Goal: Information Seeking & Learning: Learn about a topic

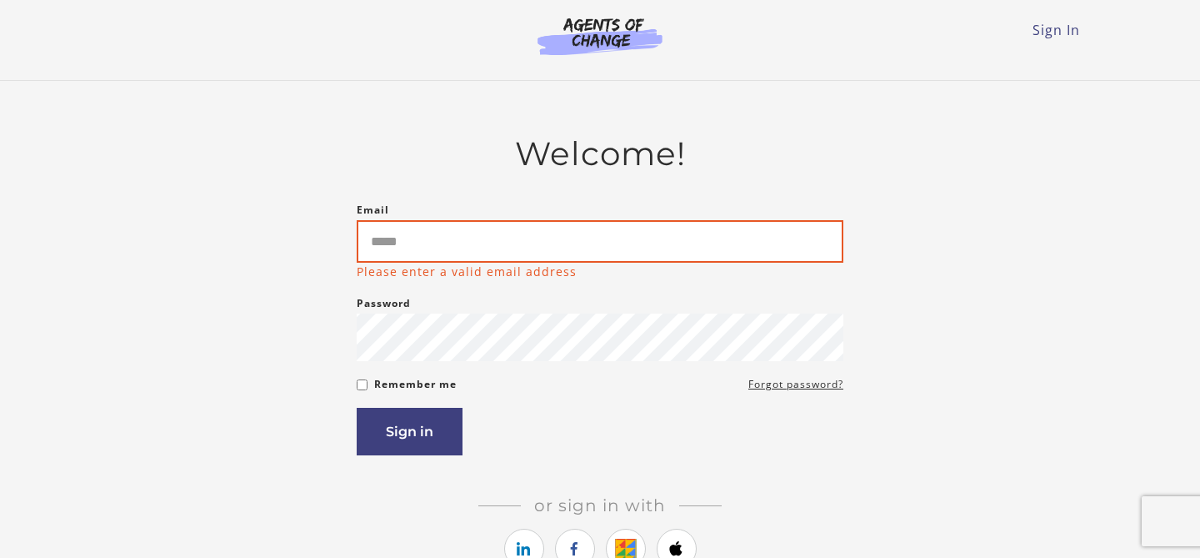
click at [493, 243] on input "Email" at bounding box center [600, 241] width 487 height 43
type input "**********"
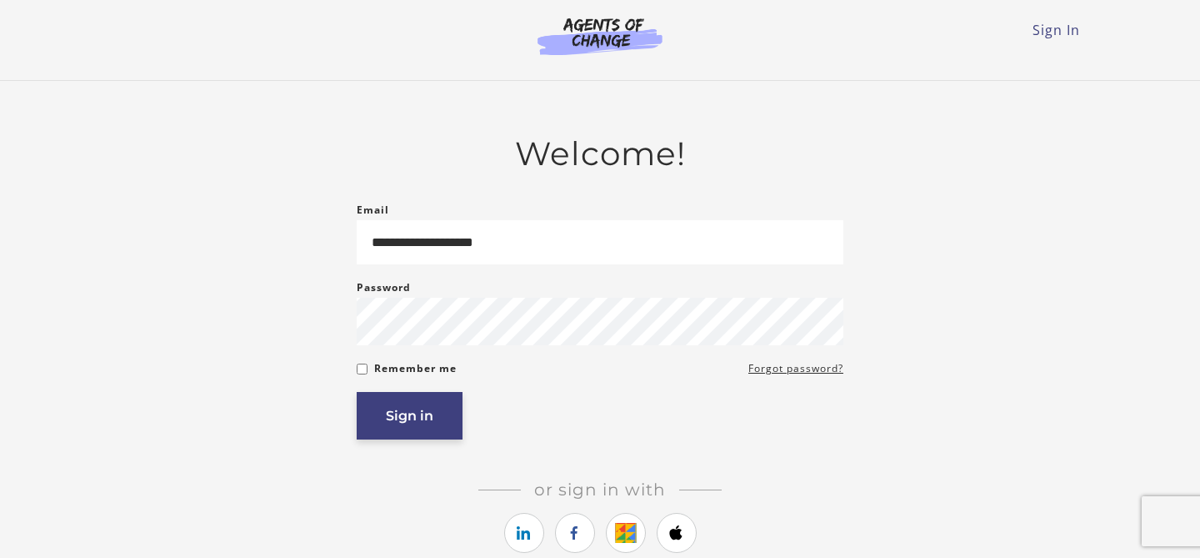
click at [411, 408] on button "Sign in" at bounding box center [410, 416] width 106 height 48
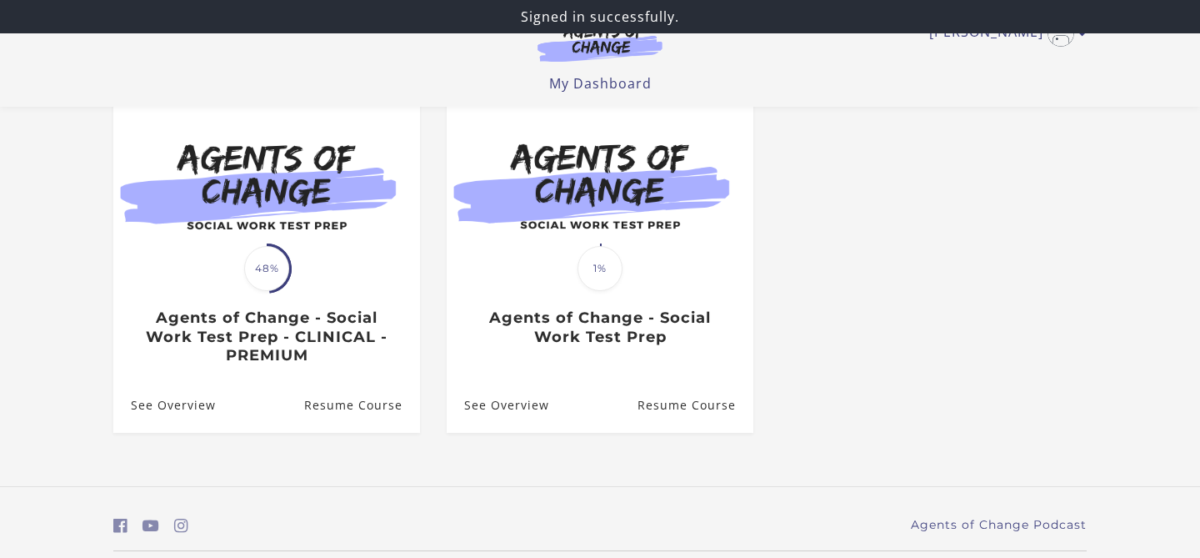
scroll to position [209, 0]
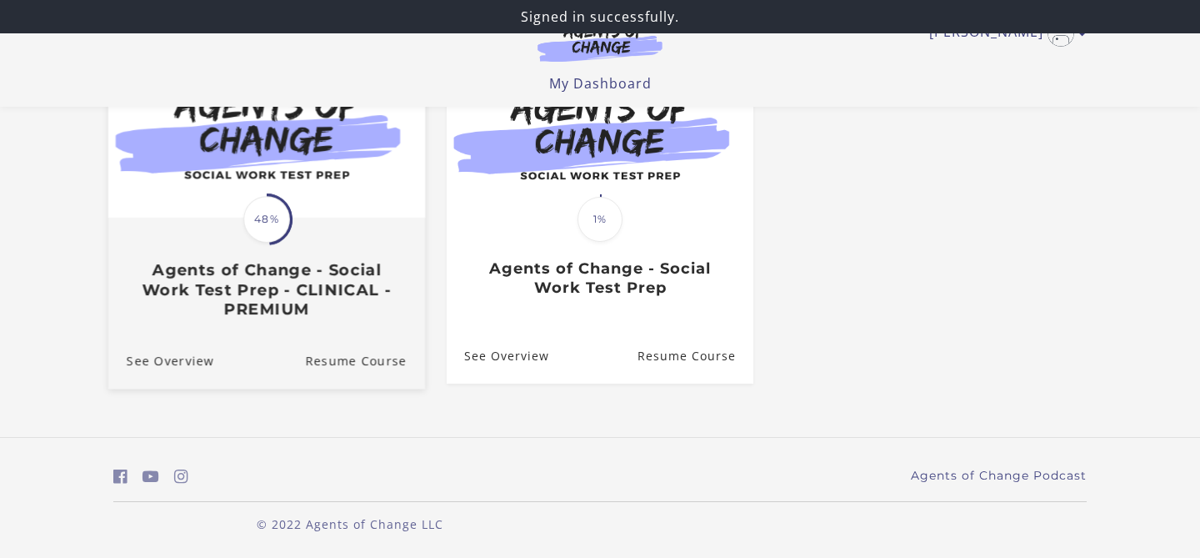
click at [223, 308] on h3 "Agents of Change - Social Work Test Prep - CLINICAL - PREMIUM" at bounding box center [267, 290] width 280 height 58
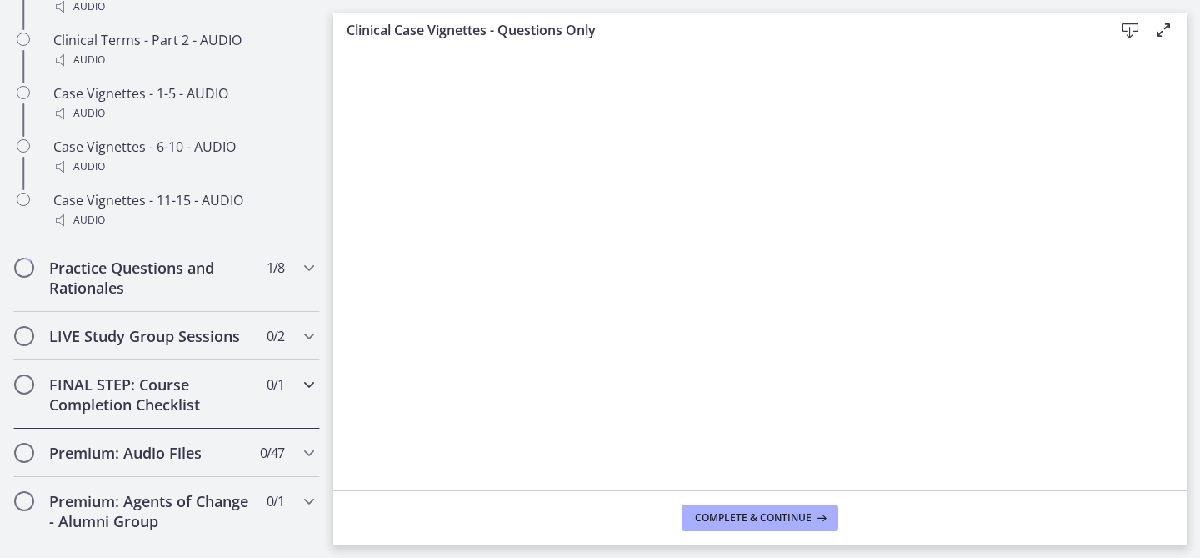
scroll to position [1471, 0]
click at [92, 288] on h2 "Practice Questions and Rationales" at bounding box center [150, 279] width 203 height 40
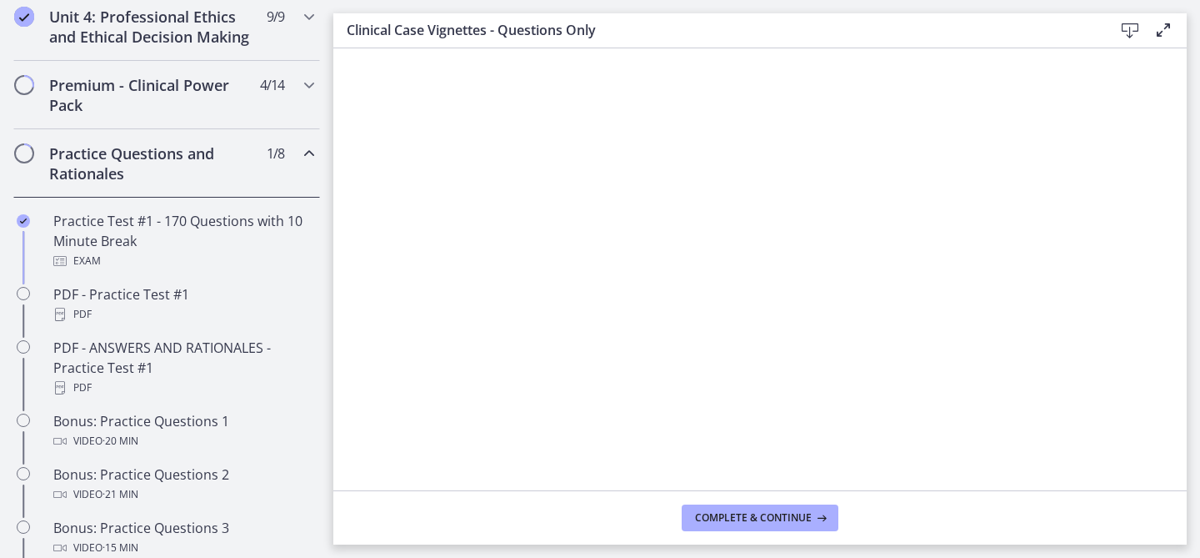
scroll to position [744, 0]
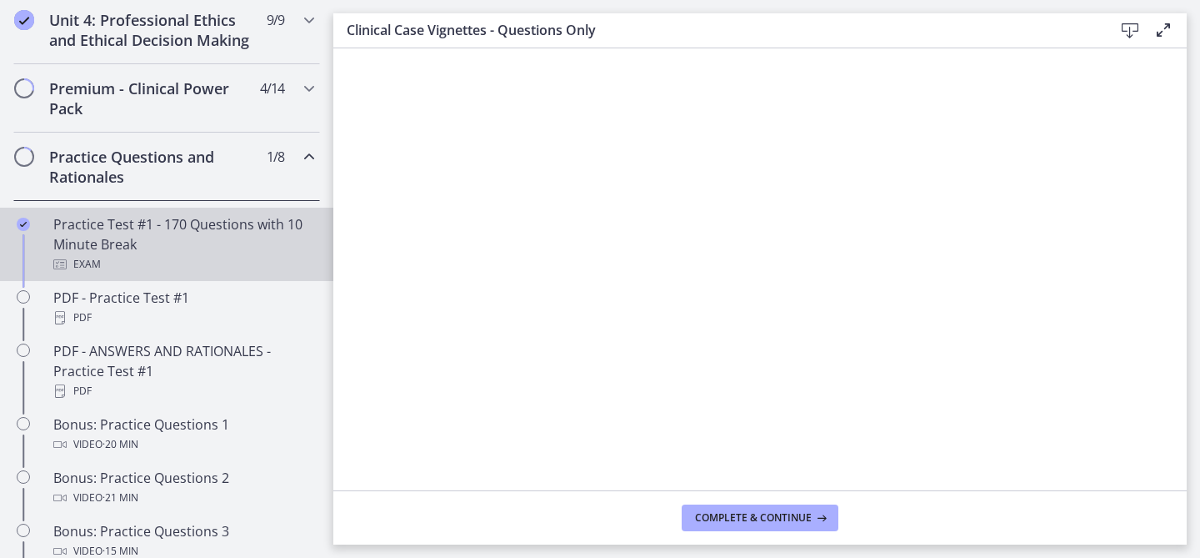
click at [110, 251] on div "Practice Test #1 - 170 Questions with 10 Minute Break Exam" at bounding box center [183, 244] width 260 height 60
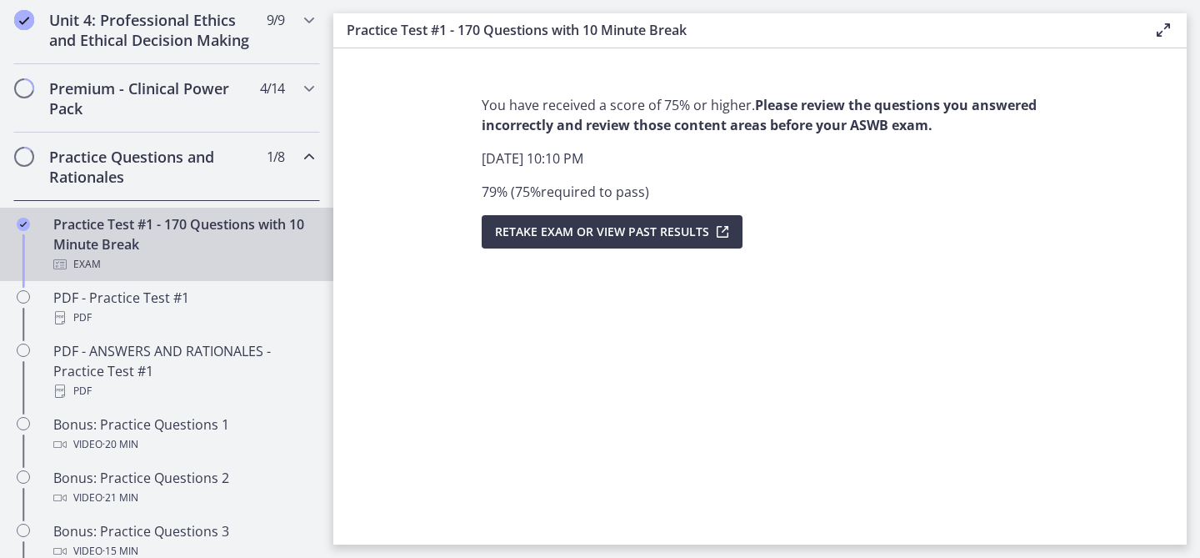
click at [110, 251] on div "Practice Test #1 - 170 Questions with 10 Minute Break Exam" at bounding box center [183, 244] width 260 height 60
click at [628, 237] on span "Retake Exam OR View Past Results" at bounding box center [602, 232] width 214 height 20
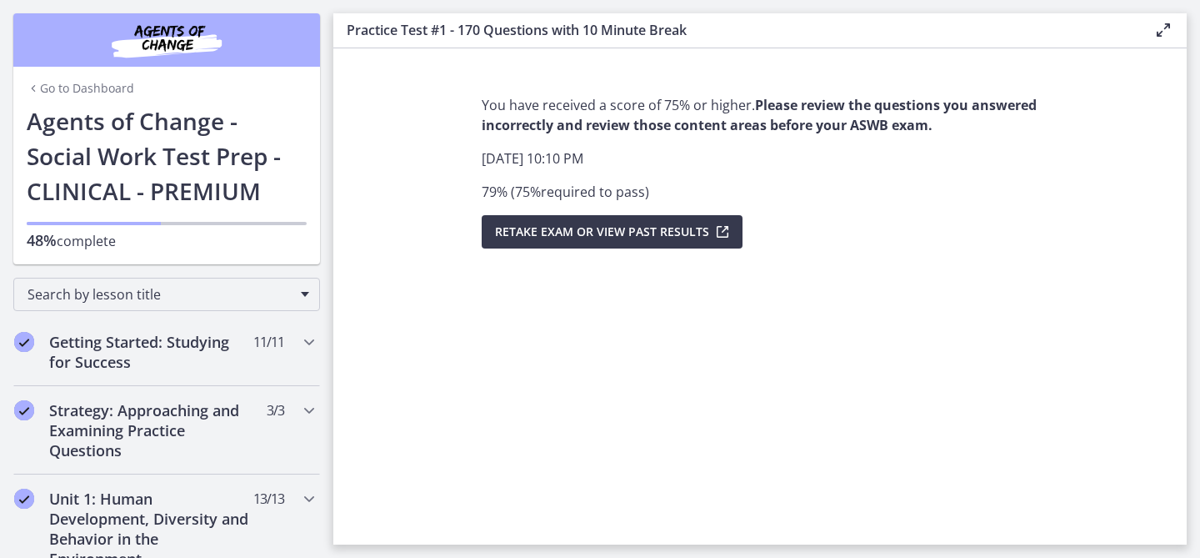
click at [1158, 22] on icon at bounding box center [1164, 30] width 20 height 20
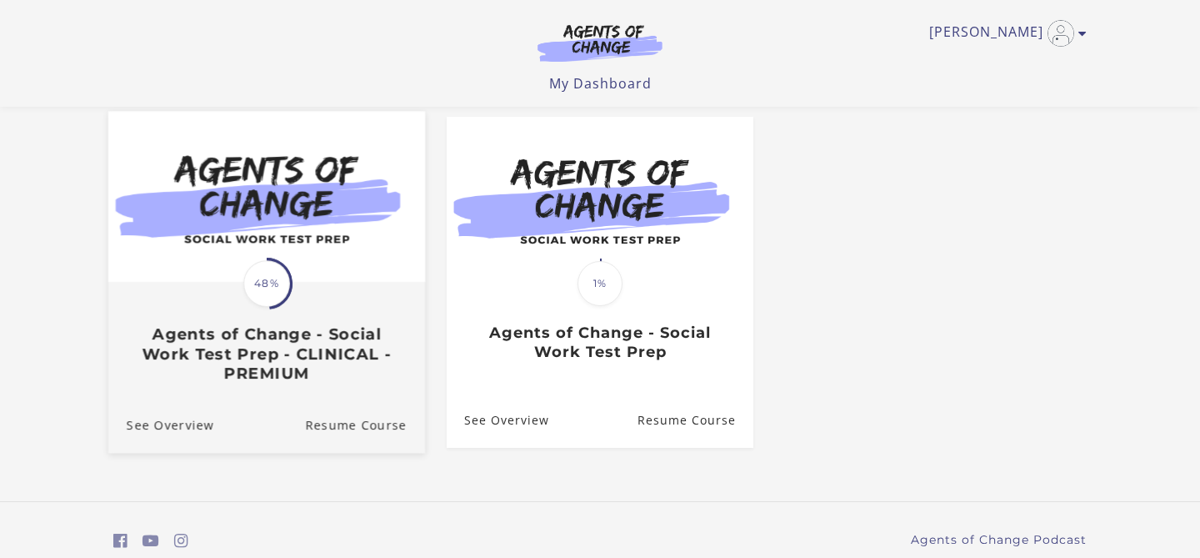
scroll to position [142, 0]
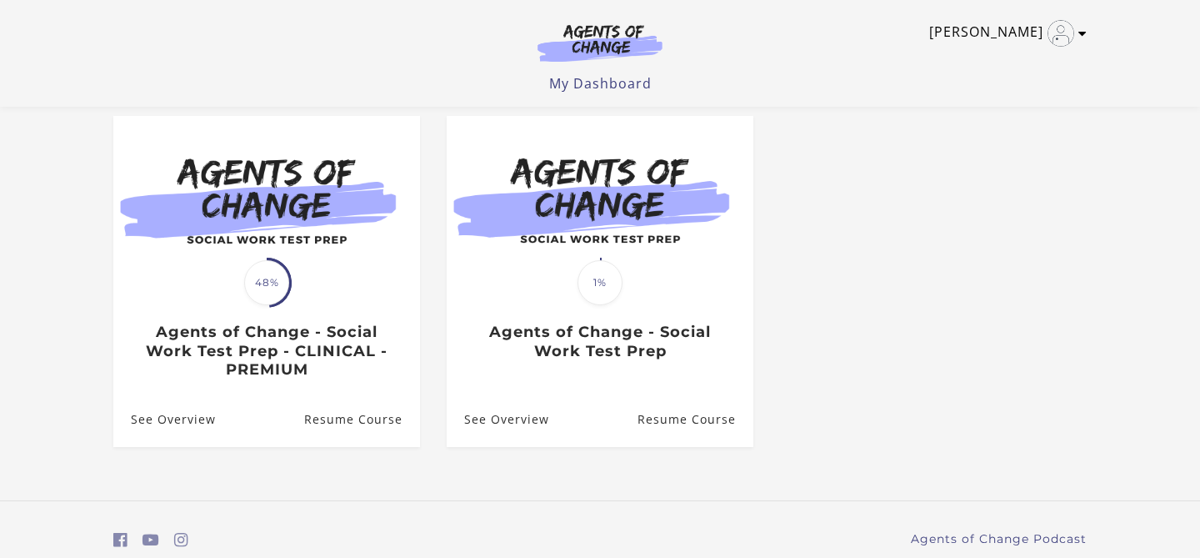
click at [1086, 31] on div "[PERSON_NAME] My Account Support Sign Out Toggle menu Menu My Dashboard My Acco…" at bounding box center [600, 53] width 1000 height 107
click at [1086, 31] on icon "Toggle menu" at bounding box center [1083, 33] width 8 height 13
click at [989, 108] on link "Sign Out" at bounding box center [1017, 117] width 147 height 28
click at [989, 116] on link "Sign Out" at bounding box center [1017, 117] width 147 height 28
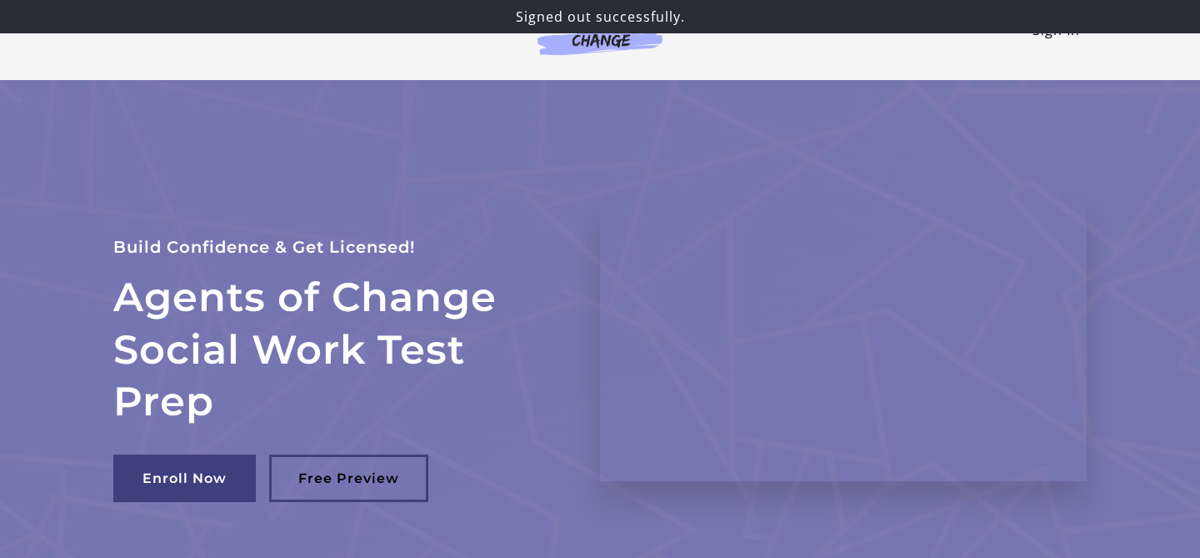
click at [1054, 37] on link "Sign In" at bounding box center [1057, 30] width 48 height 18
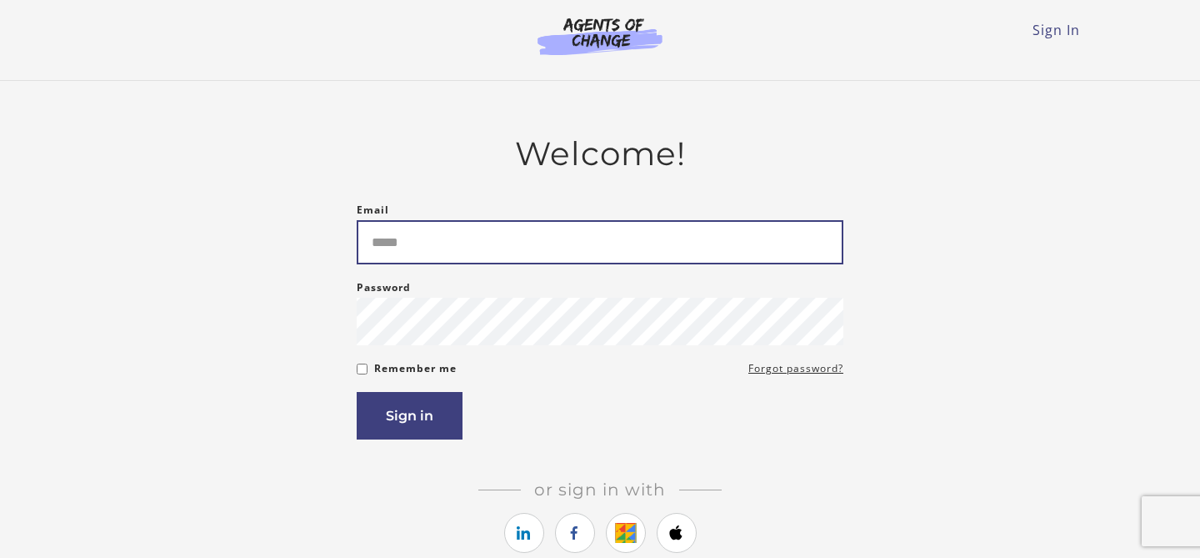
click at [425, 231] on input "Email" at bounding box center [600, 242] width 487 height 44
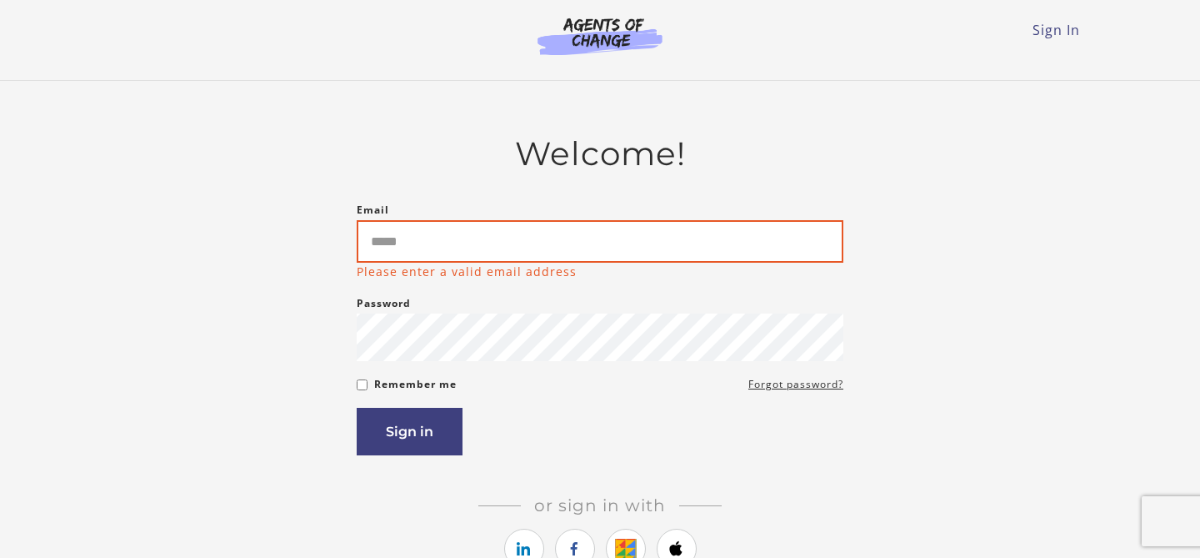
click at [414, 252] on input "Email" at bounding box center [600, 241] width 487 height 43
type input "**********"
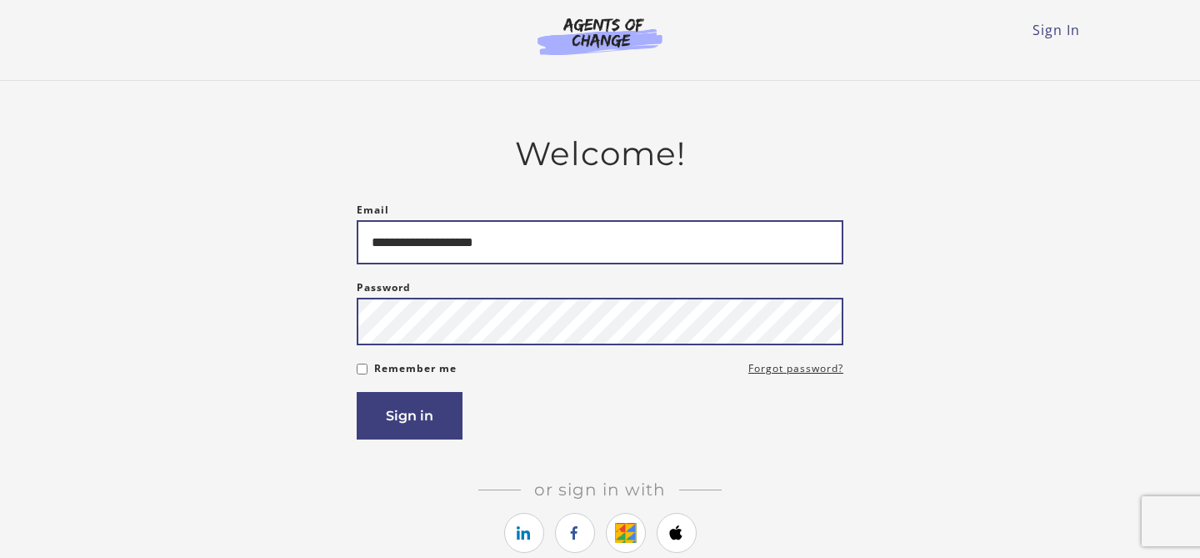
click at [357, 392] on button "Sign in" at bounding box center [410, 416] width 106 height 48
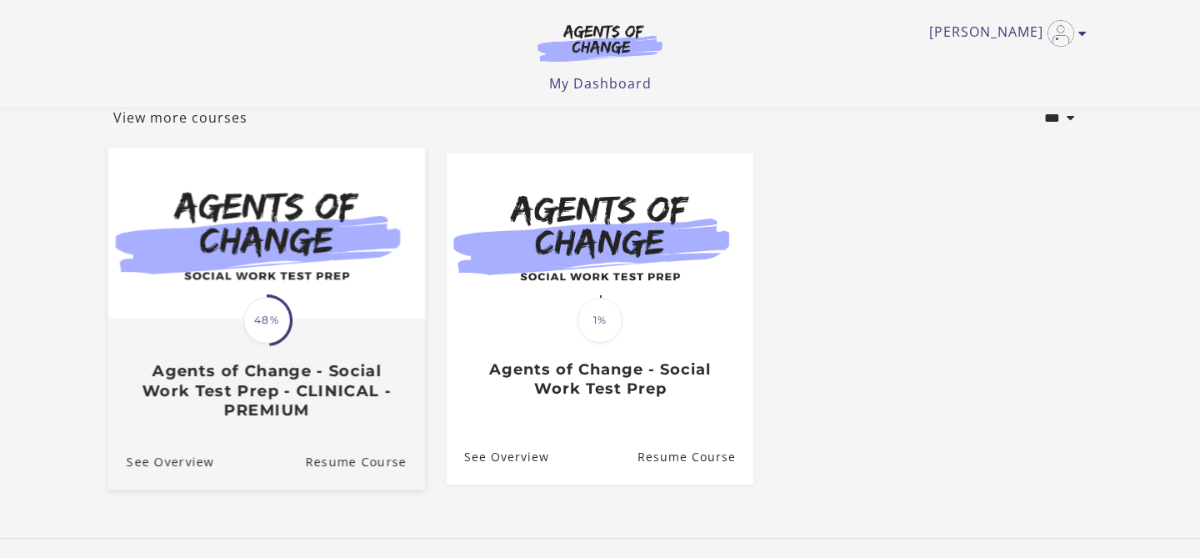
scroll to position [118, 0]
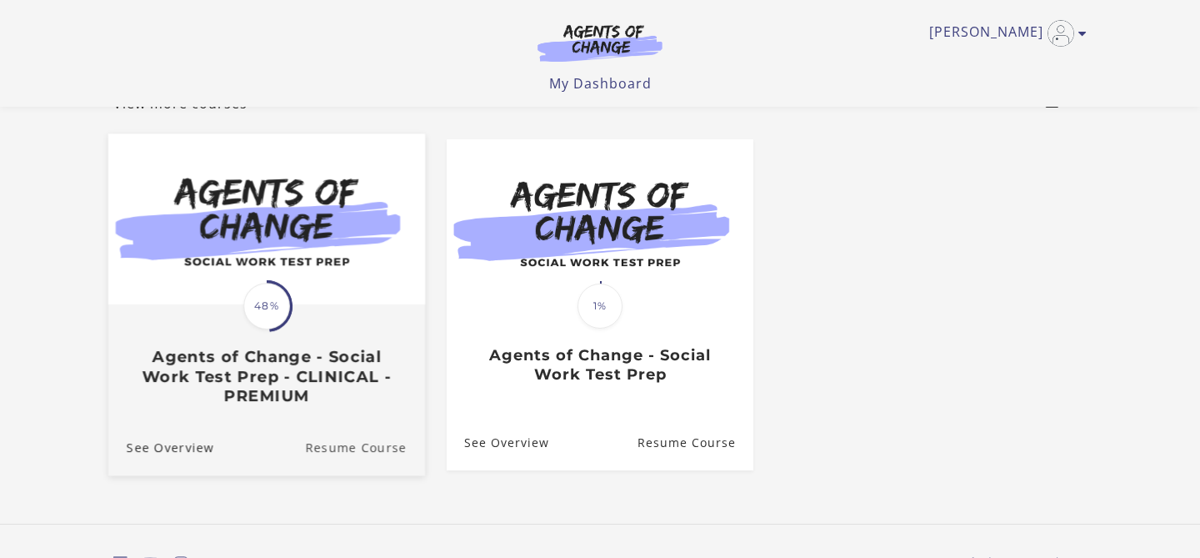
click at [348, 434] on link "Resume Course" at bounding box center [365, 447] width 120 height 56
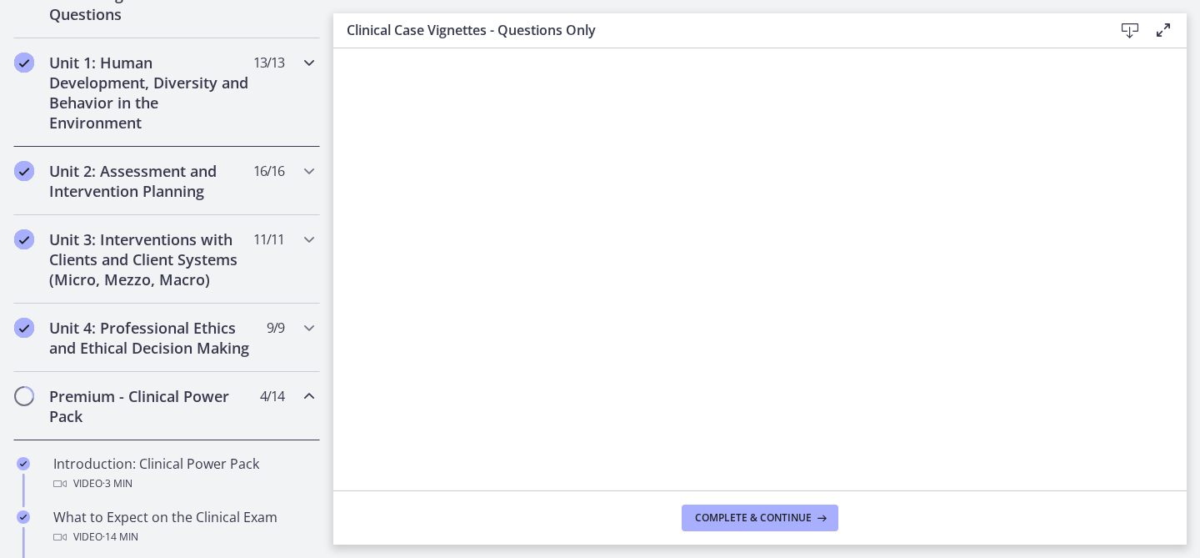
scroll to position [428, 0]
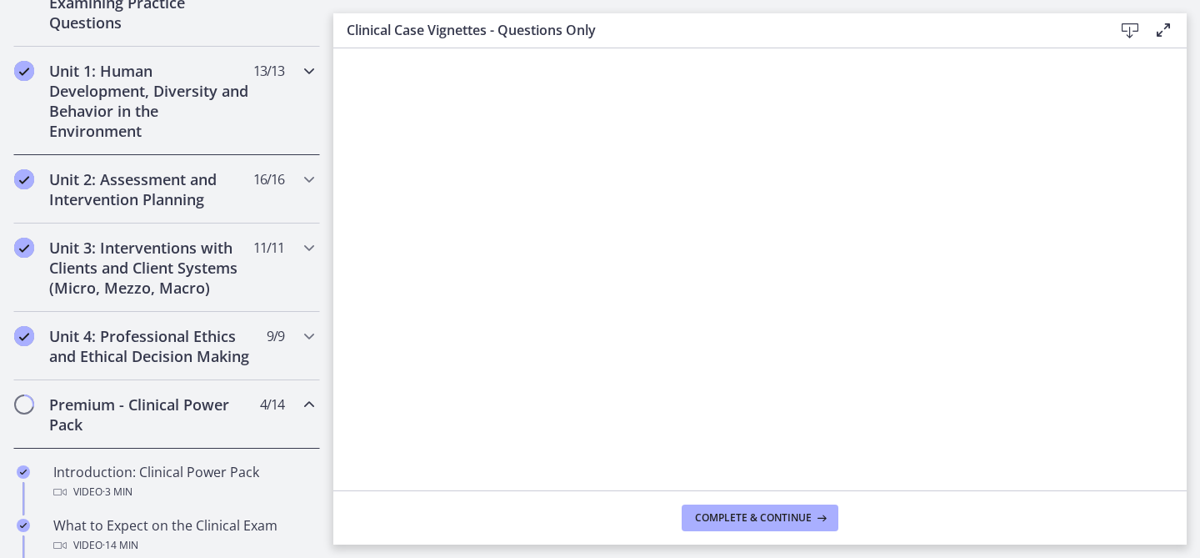
click at [319, 63] on div "Unit 1: Human Development, Diversity and Behavior in the Environment 13 / 13 Co…" at bounding box center [166, 101] width 307 height 108
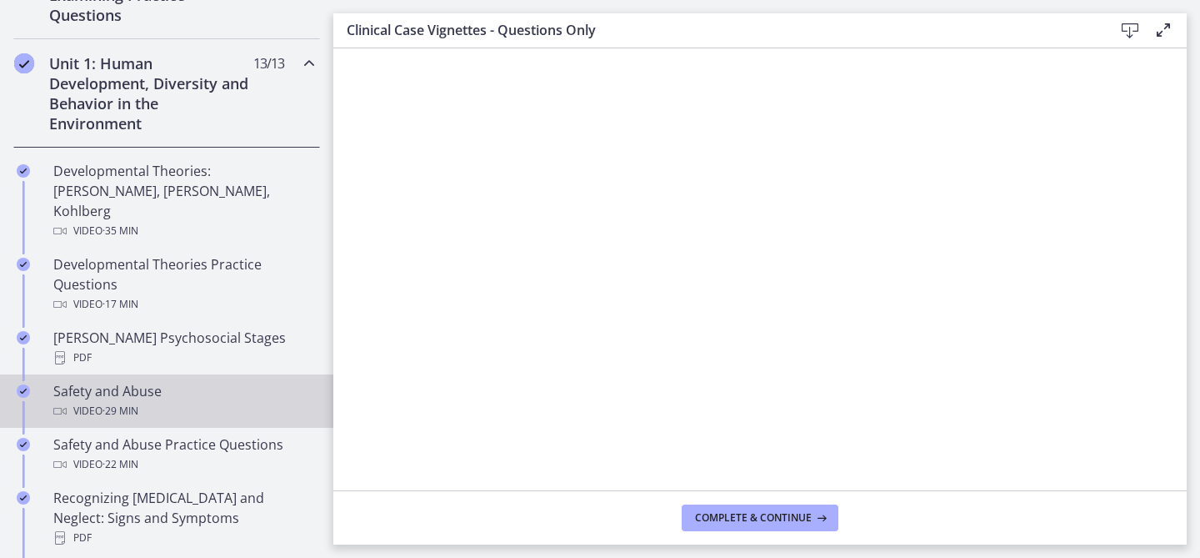
scroll to position [432, 0]
